Goal: Task Accomplishment & Management: Manage account settings

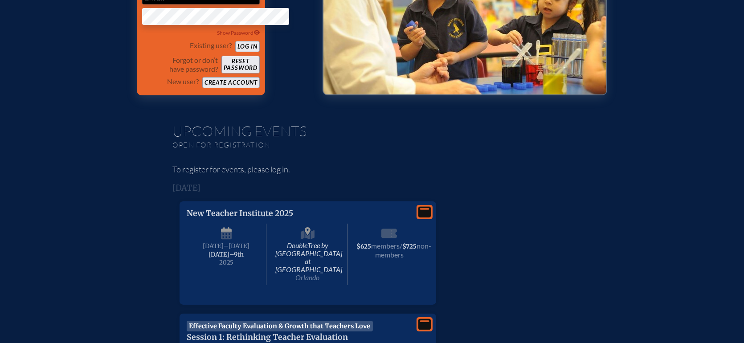
scroll to position [89, 0]
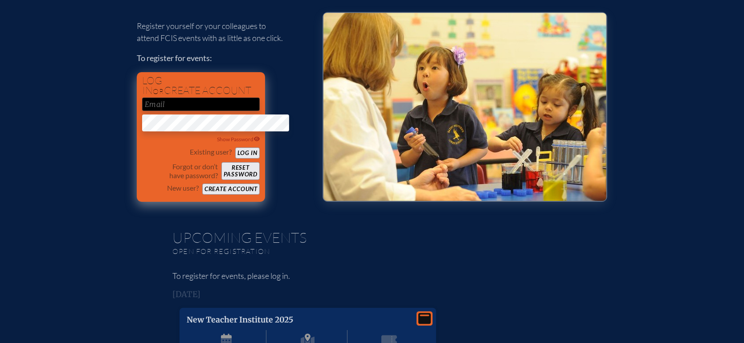
click at [168, 111] on input "email" at bounding box center [201, 104] width 118 height 13
type input "[EMAIL_ADDRESS][DOMAIN_NAME]"
click at [235, 159] on button "Log in" at bounding box center [247, 152] width 25 height 11
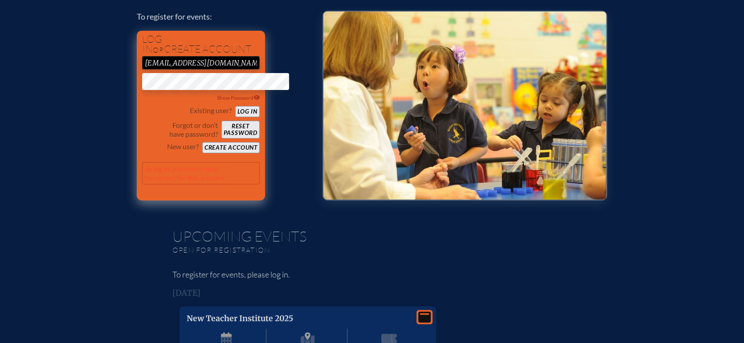
click at [235, 117] on button "Log in" at bounding box center [247, 111] width 25 height 11
click at [232, 145] on div "Log in or create account wdavidson@dubowgottlieb.org Show Password Existing use…" at bounding box center [201, 116] width 128 height 170
click at [254, 100] on icon at bounding box center [257, 97] width 6 height 5
click at [253, 100] on icon at bounding box center [256, 97] width 7 height 5
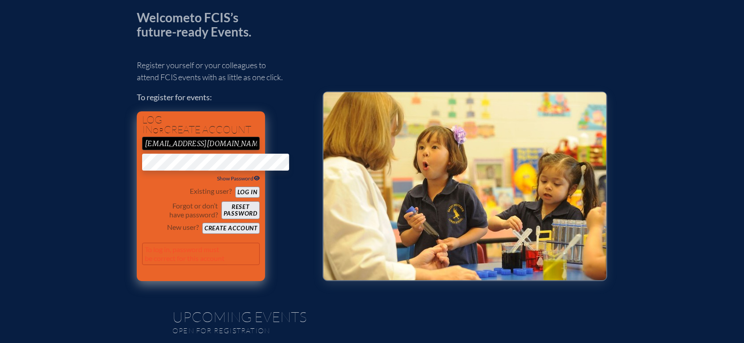
scroll to position [0, 0]
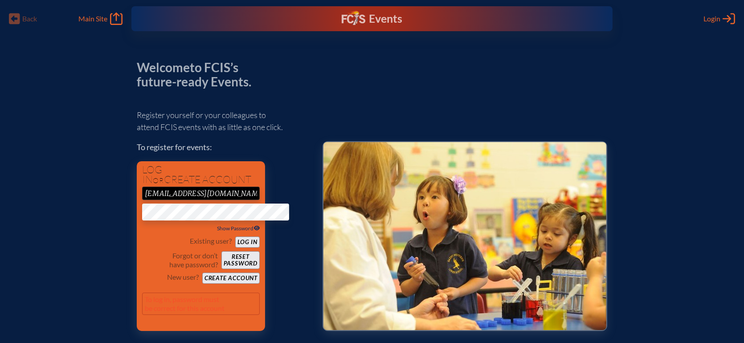
click at [270, 213] on div "Register yourself or your colleagues to attend FCIS events with as little as on…" at bounding box center [223, 216] width 172 height 230
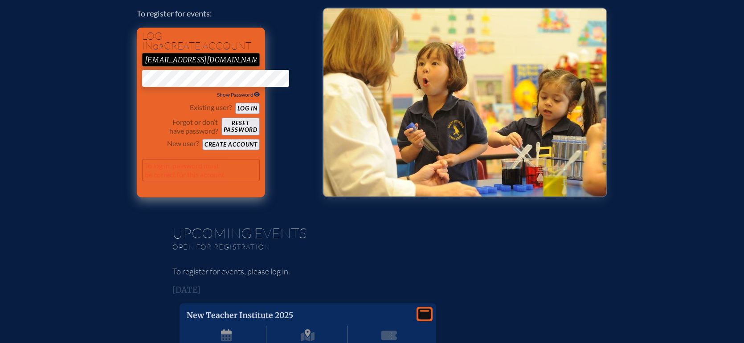
click at [203, 150] on button "Create account" at bounding box center [230, 144] width 57 height 11
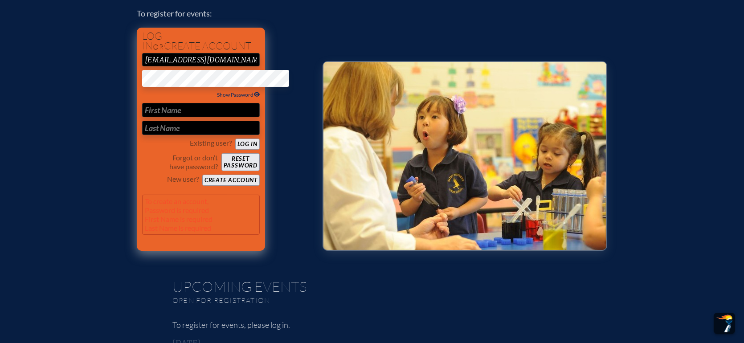
scroll to position [185, 0]
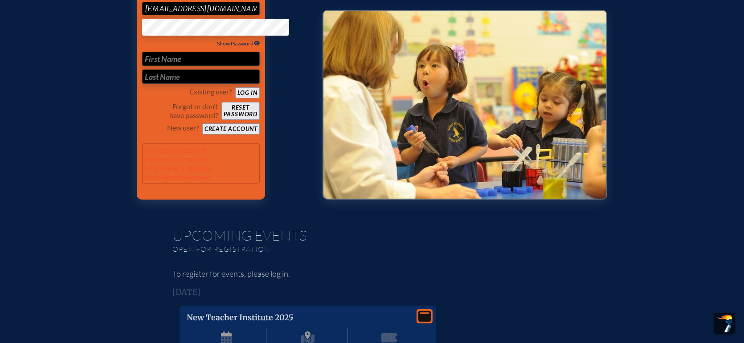
click at [227, 47] on span "Show Password" at bounding box center [238, 43] width 43 height 7
click at [227, 47] on span "Hide Password" at bounding box center [238, 43] width 41 height 7
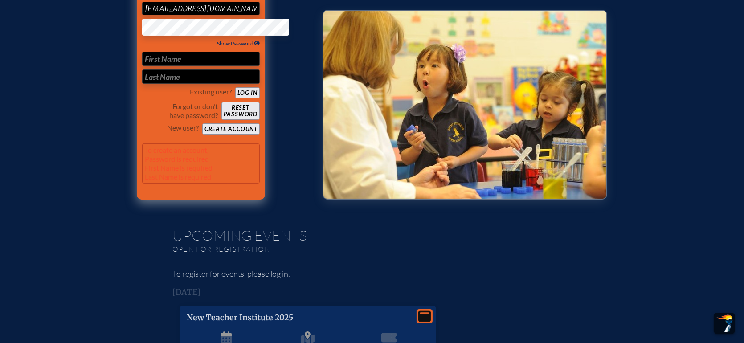
click at [207, 135] on button "Create account" at bounding box center [230, 128] width 57 height 11
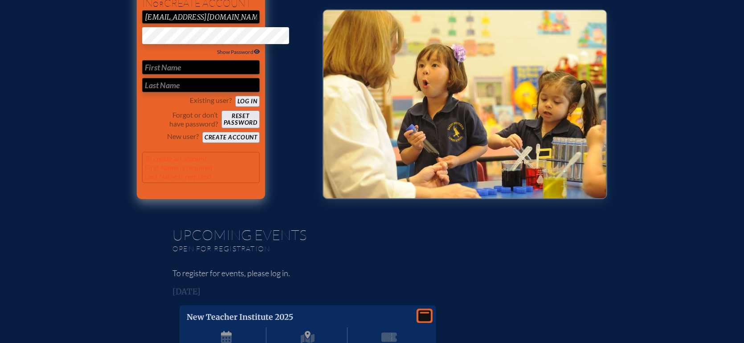
drag, startPoint x: 170, startPoint y: 123, endPoint x: 183, endPoint y: 117, distance: 14.8
click at [171, 74] on input "text" at bounding box center [201, 67] width 118 height 14
type input "Wendy"
click at [142, 92] on input "text" at bounding box center [201, 85] width 118 height 14
type input "Davidson"
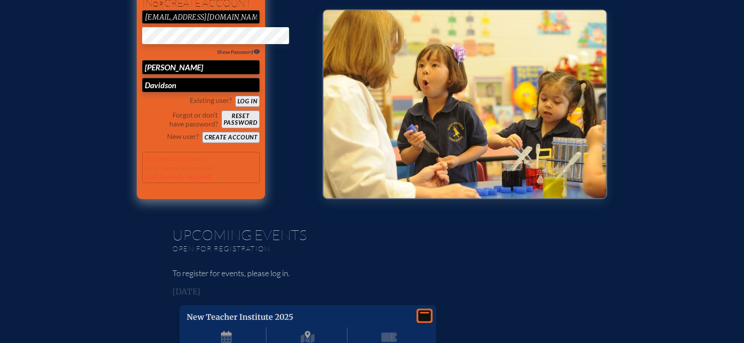
click at [235, 107] on button "Log in" at bounding box center [247, 101] width 25 height 11
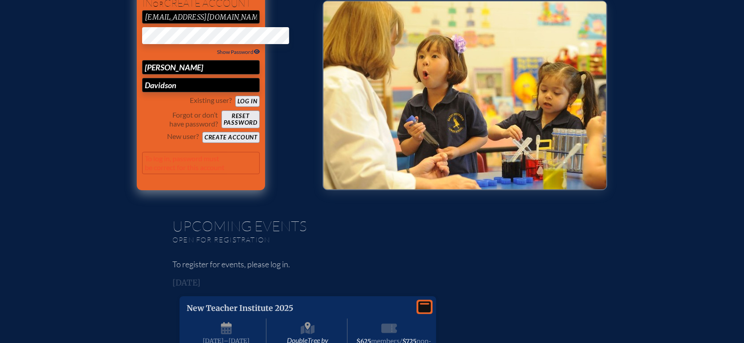
click at [202, 143] on button "Create account" at bounding box center [230, 137] width 57 height 11
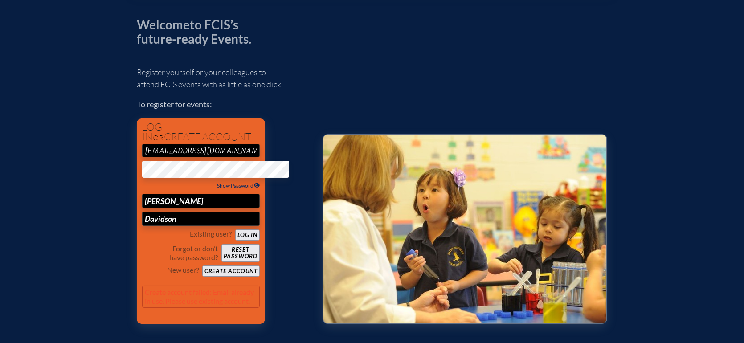
scroll to position [0, 0]
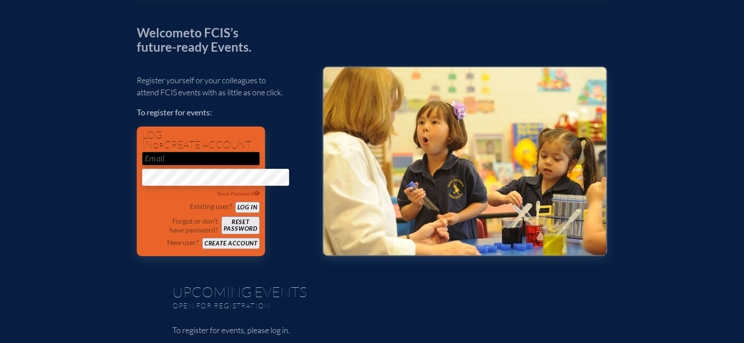
scroll to position [89, 0]
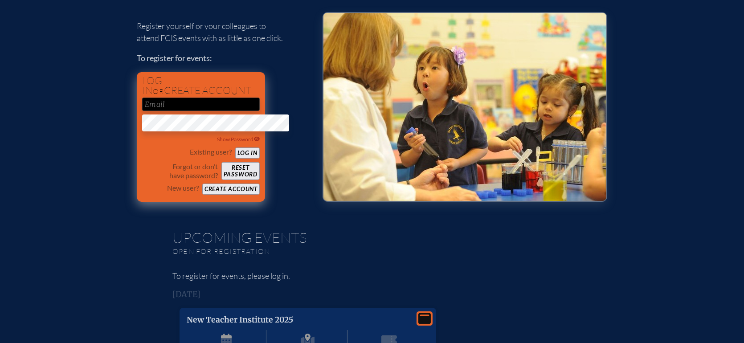
click at [209, 195] on button "Create account" at bounding box center [230, 189] width 57 height 11
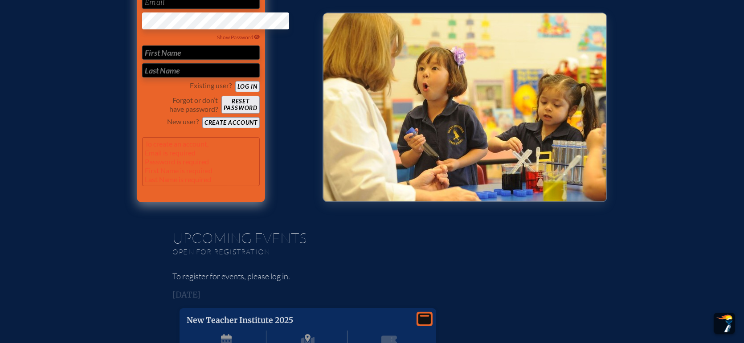
drag, startPoint x: 172, startPoint y: 51, endPoint x: 177, endPoint y: 52, distance: 5.9
click at [172, 9] on input "email" at bounding box center [201, 2] width 118 height 13
type input "[EMAIL_ADDRESS][DOMAIN_NAME]"
click at [176, 60] on input "text" at bounding box center [201, 52] width 118 height 14
type input "[PERSON_NAME]"
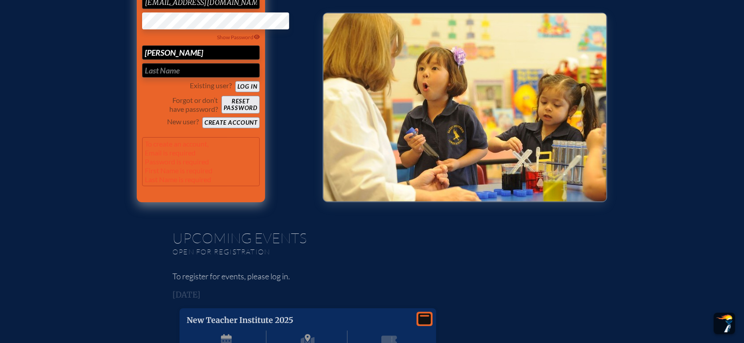
click at [169, 78] on input "text" at bounding box center [201, 70] width 118 height 14
type input "Davidson"
click at [202, 128] on button "Create account" at bounding box center [230, 122] width 57 height 11
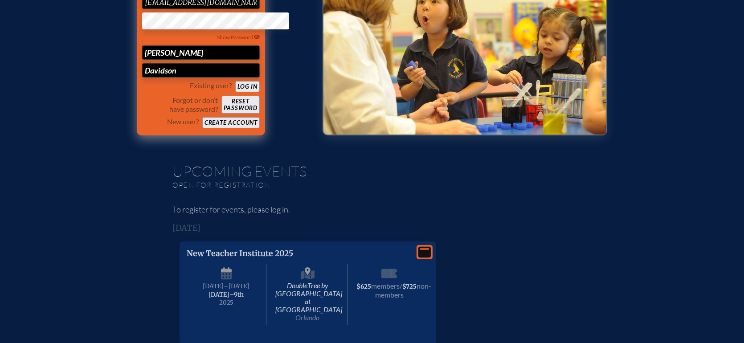
scroll to position [174, 0]
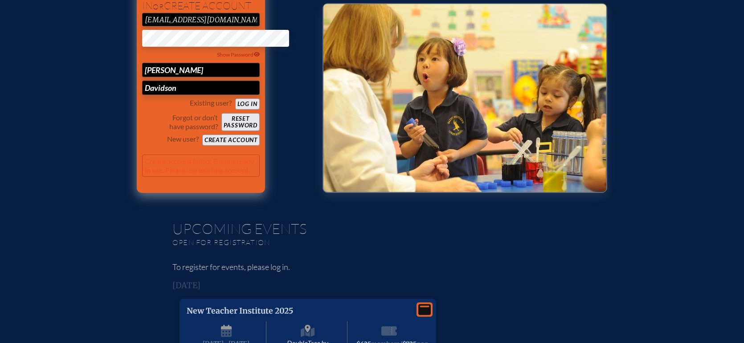
click at [235, 110] on button "Log in" at bounding box center [247, 103] width 25 height 11
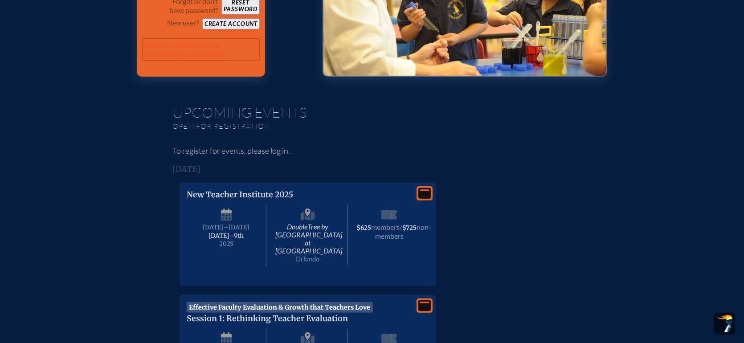
scroll to position [267, 0]
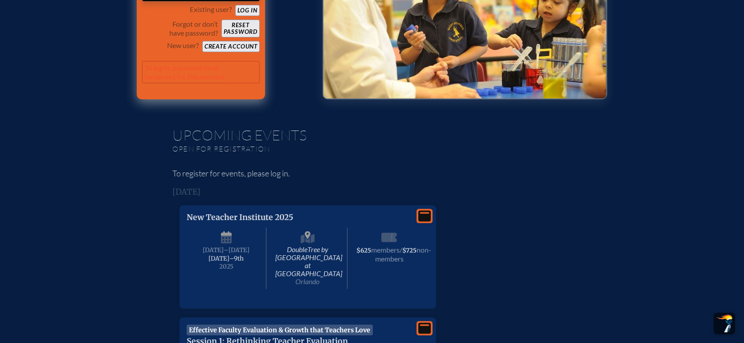
click at [180, 83] on p "To log in, password must be correct for this account" at bounding box center [201, 72] width 118 height 22
drag, startPoint x: 88, startPoint y: 136, endPoint x: 185, endPoint y: 131, distance: 96.8
click at [190, 83] on p "To log in, password must be correct for this account" at bounding box center [201, 72] width 118 height 22
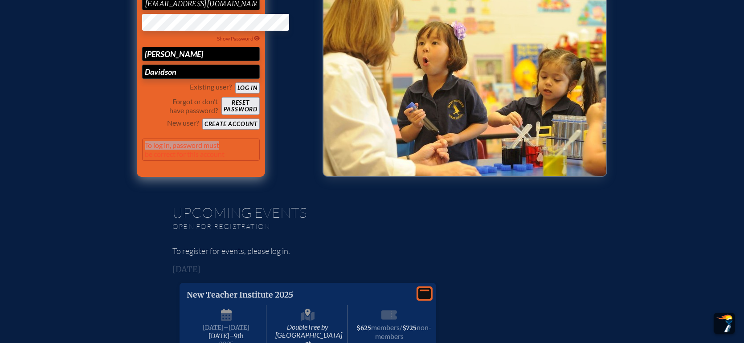
scroll to position [178, 0]
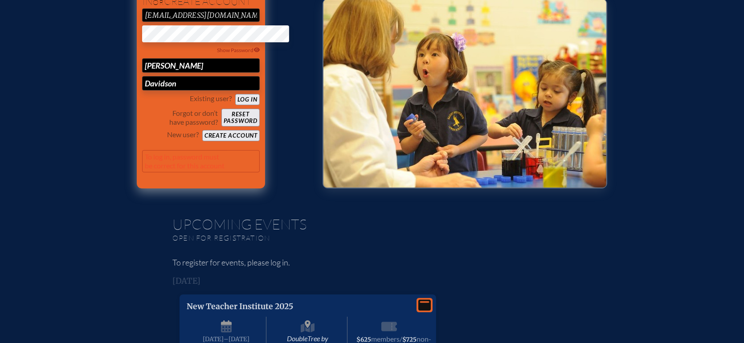
click at [211, 141] on button "Create account" at bounding box center [230, 135] width 57 height 11
drag, startPoint x: 89, startPoint y: 225, endPoint x: 213, endPoint y: 233, distance: 124.2
click at [213, 172] on p "Create account failed: Email already in use. Please use existing account." at bounding box center [201, 161] width 118 height 22
click at [235, 105] on button "Log in" at bounding box center [247, 99] width 25 height 11
drag, startPoint x: 88, startPoint y: 226, endPoint x: 201, endPoint y: 235, distance: 114.0
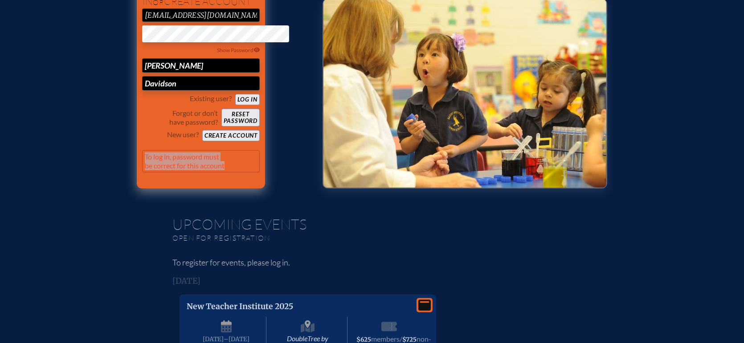
click at [201, 172] on p "To log in, password must be correct for this account" at bounding box center [201, 161] width 118 height 22
click at [227, 53] on span "Show Password" at bounding box center [238, 50] width 43 height 7
click at [227, 53] on span "Hide Password" at bounding box center [238, 50] width 41 height 7
click at [227, 53] on span "Show Password" at bounding box center [238, 50] width 43 height 7
click at [227, 53] on span "Hide Password" at bounding box center [238, 50] width 41 height 7
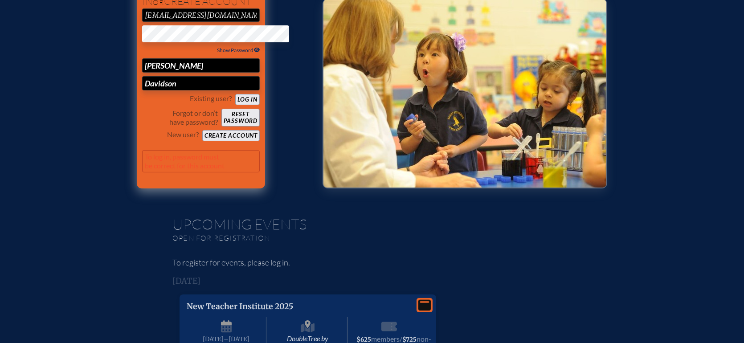
click at [235, 105] on button "Log in" at bounding box center [247, 99] width 25 height 11
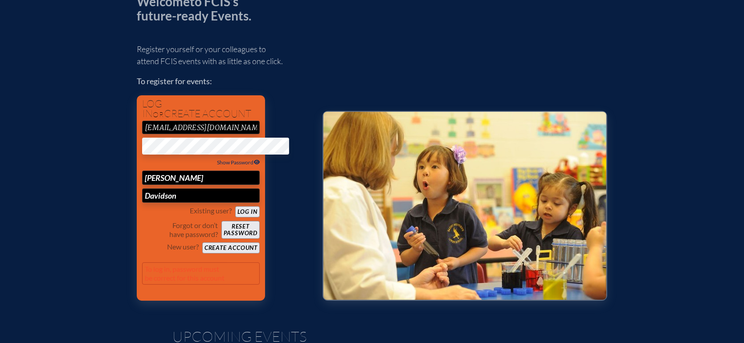
scroll to position [89, 0]
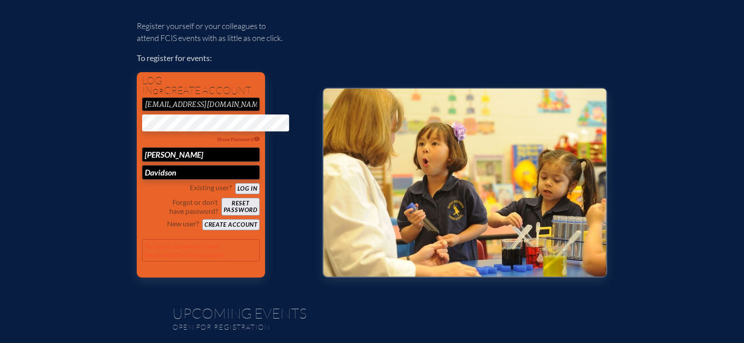
click at [235, 194] on button "Log in" at bounding box center [247, 188] width 25 height 11
click at [146, 162] on input "Wendy" at bounding box center [201, 154] width 118 height 14
drag, startPoint x: 89, startPoint y: 204, endPoint x: 147, endPoint y: 204, distance: 58.4
click at [147, 162] on input "Wendy" at bounding box center [201, 154] width 118 height 14
drag, startPoint x: 146, startPoint y: 226, endPoint x: 86, endPoint y: 229, distance: 60.7
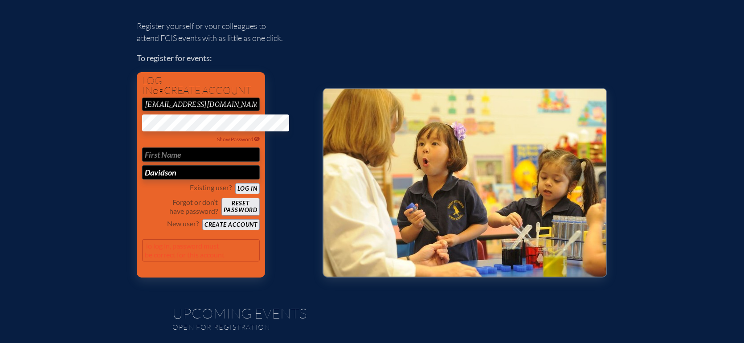
click at [142, 180] on input "Davidson" at bounding box center [201, 172] width 118 height 14
click at [235, 194] on button "Log in" at bounding box center [247, 188] width 25 height 11
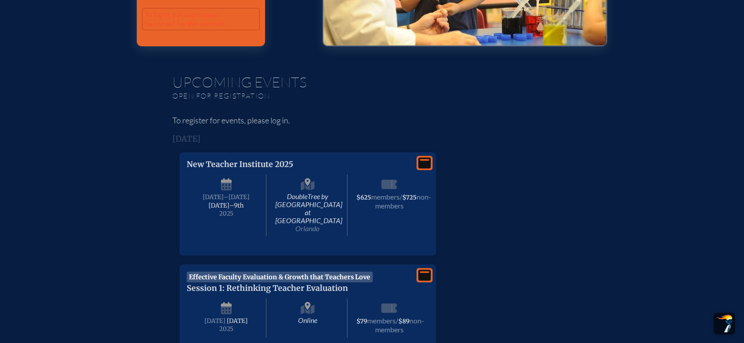
scroll to position [267, 0]
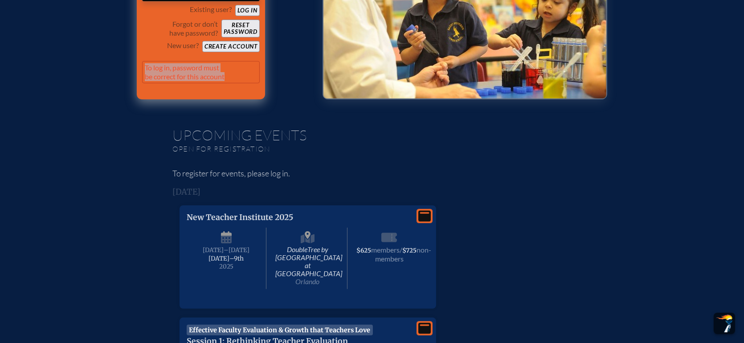
drag, startPoint x: 89, startPoint y: 135, endPoint x: 204, endPoint y: 148, distance: 115.7
click at [204, 83] on p "To log in, password must be correct for this account" at bounding box center [201, 72] width 118 height 22
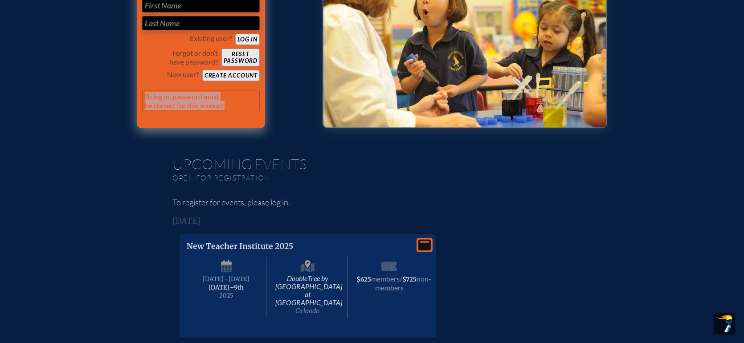
scroll to position [223, 0]
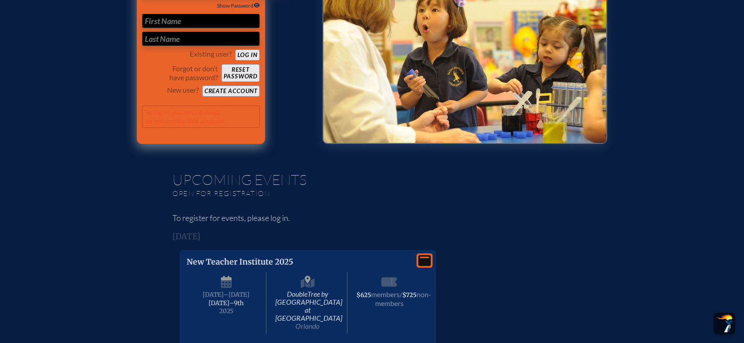
click at [217, 9] on span "Show Password" at bounding box center [238, 5] width 43 height 7
click at [218, 9] on span "Hide Password" at bounding box center [238, 5] width 41 height 7
click at [221, 82] on button "Reset password" at bounding box center [240, 73] width 38 height 18
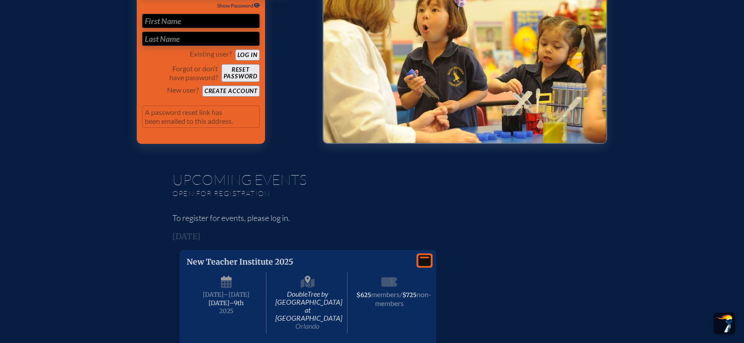
scroll to position [0, 0]
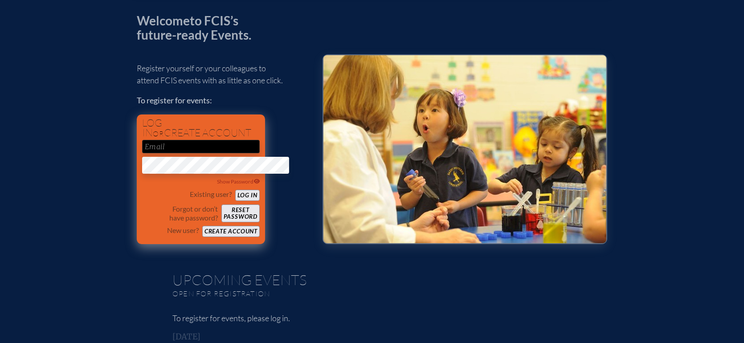
scroll to position [134, 0]
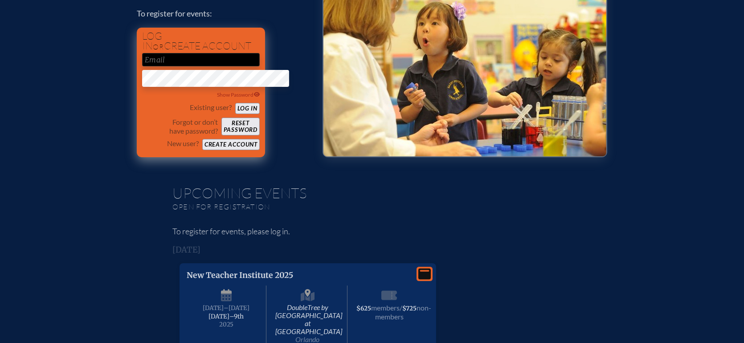
click at [142, 66] on input "email" at bounding box center [201, 59] width 118 height 13
type input "[EMAIL_ADDRESS][DOMAIN_NAME]"
click at [235, 114] on button "Log in" at bounding box center [247, 108] width 25 height 11
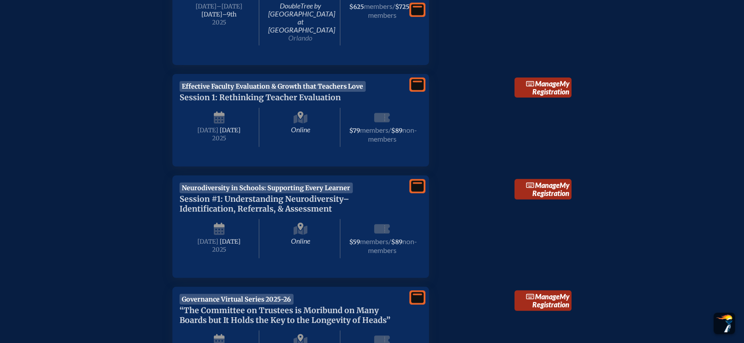
scroll to position [401, 0]
